Goal: Task Accomplishment & Management: Manage account settings

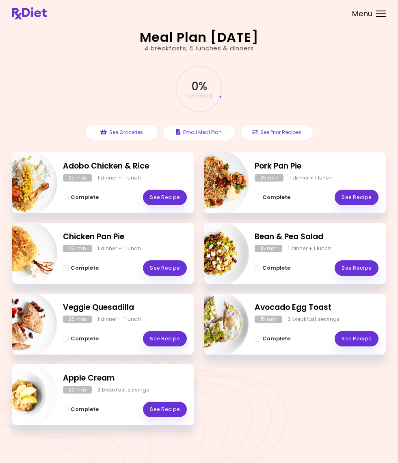
drag, startPoint x: 102, startPoint y: 82, endPoint x: 77, endPoint y: 91, distance: 26.0
click at [77, 91] on div "0 % completed" at bounding box center [199, 88] width 244 height 55
click at [382, 17] on header at bounding box center [199, 12] width 398 height 24
click at [381, 14] on div "Menu" at bounding box center [381, 14] width 10 height 7
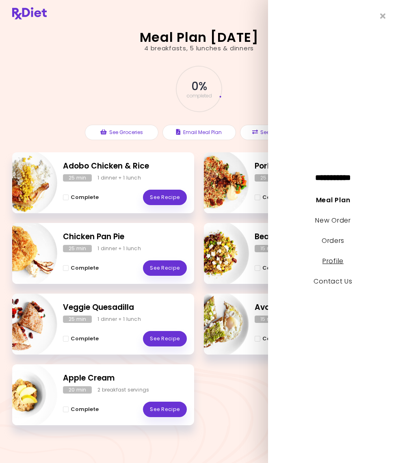
click at [332, 262] on link "Profile" at bounding box center [333, 260] width 21 height 9
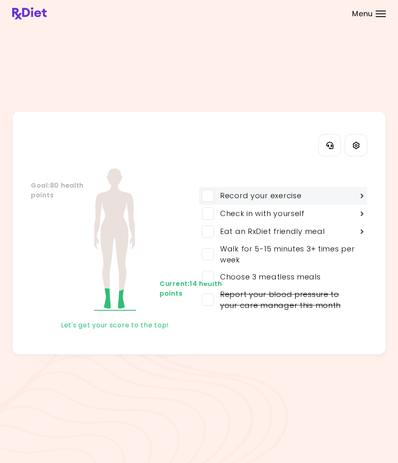
click at [204, 199] on span at bounding box center [208, 196] width 12 height 12
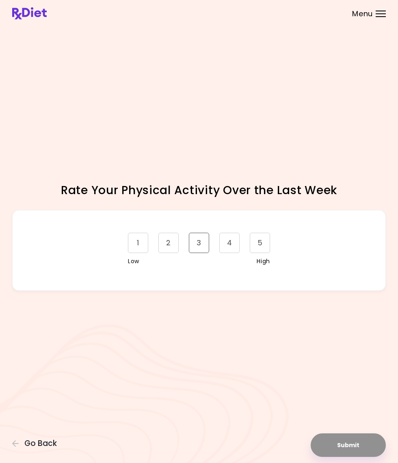
click at [196, 245] on div "3" at bounding box center [199, 243] width 20 height 20
click at [348, 442] on button "Submit" at bounding box center [348, 445] width 75 height 24
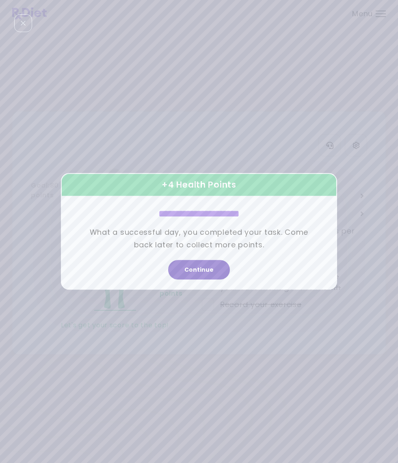
click at [204, 269] on button "Continue" at bounding box center [199, 270] width 62 height 20
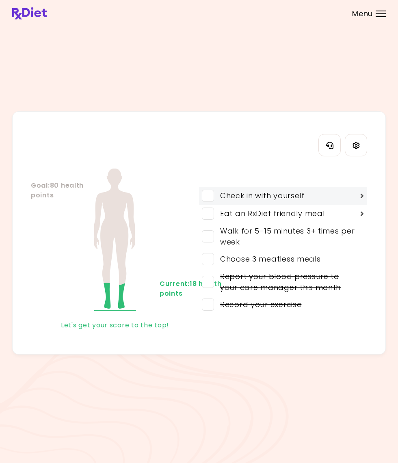
click at [210, 198] on span at bounding box center [208, 196] width 12 height 12
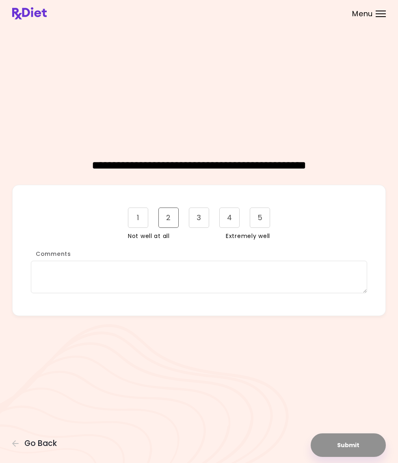
click at [173, 219] on div "2" at bounding box center [168, 218] width 20 height 20
click at [345, 451] on button "Submit" at bounding box center [348, 445] width 75 height 24
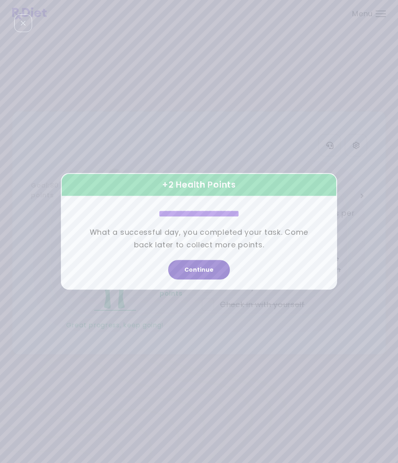
click at [214, 273] on button "Continue" at bounding box center [199, 270] width 62 height 20
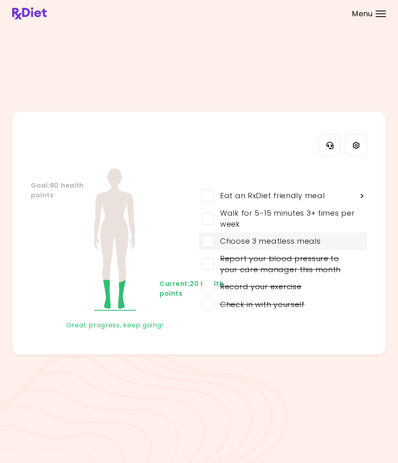
click at [210, 241] on span at bounding box center [208, 241] width 12 height 12
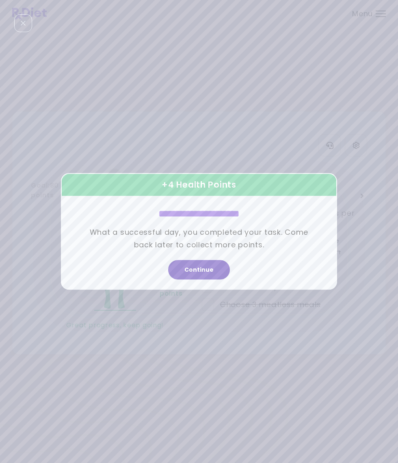
click at [206, 270] on button "Continue" at bounding box center [199, 270] width 62 height 20
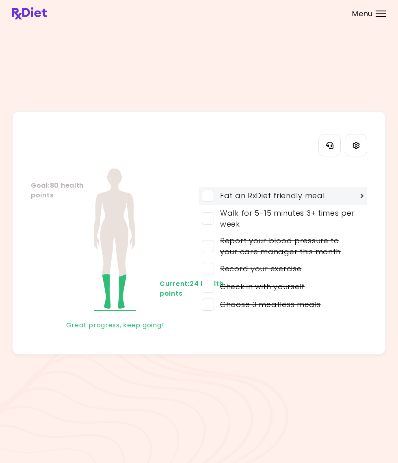
click at [203, 194] on span at bounding box center [208, 196] width 12 height 12
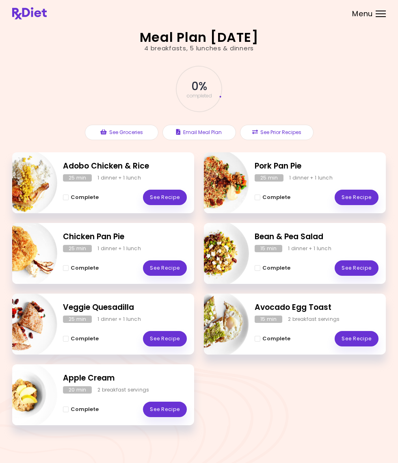
click at [380, 13] on div "Menu" at bounding box center [381, 14] width 10 height 7
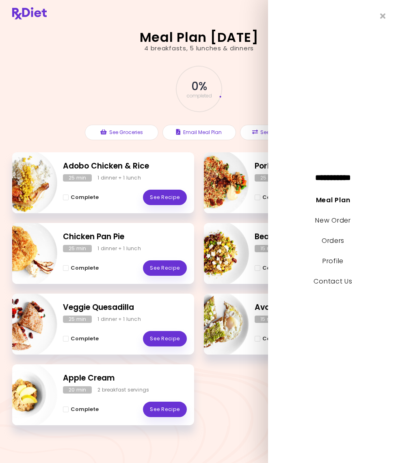
click at [102, 82] on div "0 % completed" at bounding box center [199, 88] width 244 height 55
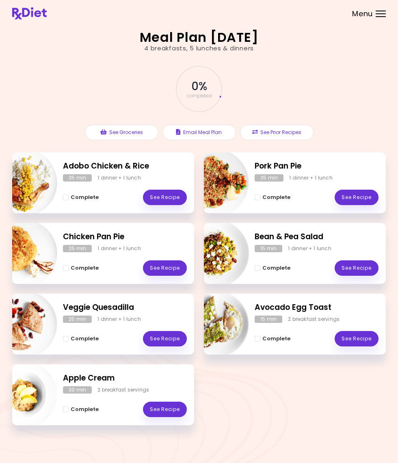
click at [19, 13] on img at bounding box center [29, 13] width 35 height 12
click at [126, 132] on button "See Groceries" at bounding box center [122, 132] width 74 height 15
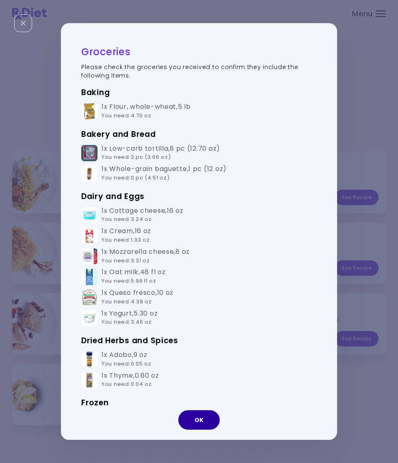
click at [200, 419] on button "OK" at bounding box center [198, 420] width 41 height 20
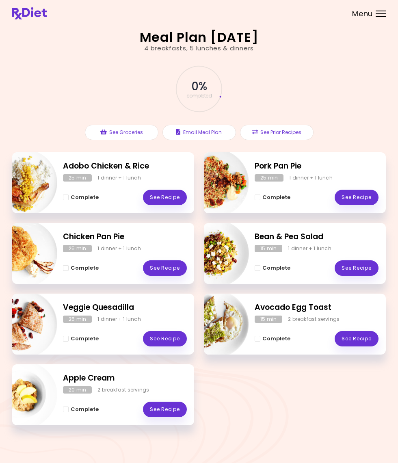
click at [126, 59] on div "0 % completed See Groceries Email Meal Plan See Prior Recipes" at bounding box center [199, 102] width 374 height 99
